Goal: Task Accomplishment & Management: Manage account settings

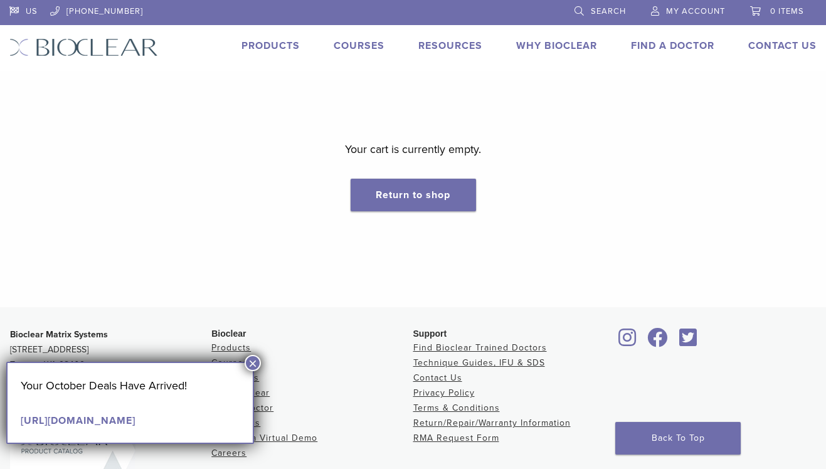
click at [695, 14] on span "My Account" at bounding box center [695, 11] width 59 height 10
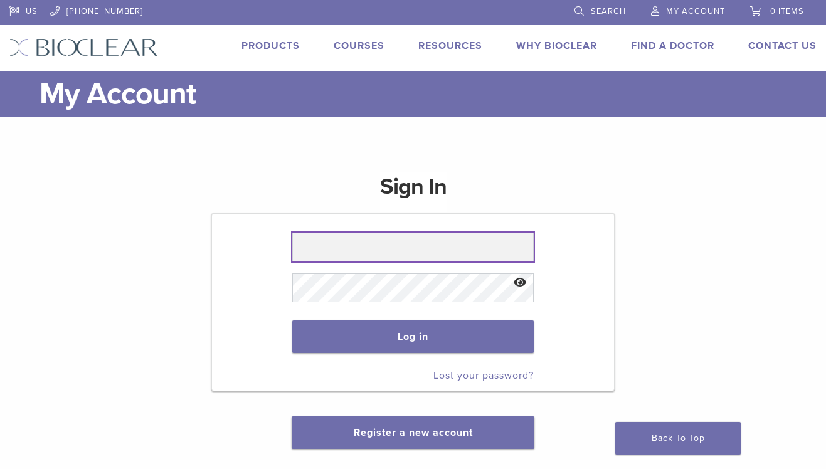
click at [439, 251] on input "text" at bounding box center [413, 247] width 242 height 29
click at [382, 245] on input "text" at bounding box center [413, 247] width 242 height 29
type input "**********"
